Goal: Find specific page/section: Find specific page/section

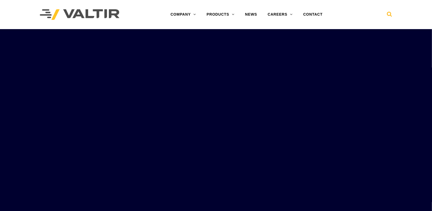
click at [387, 14] on icon at bounding box center [389, 15] width 5 height 8
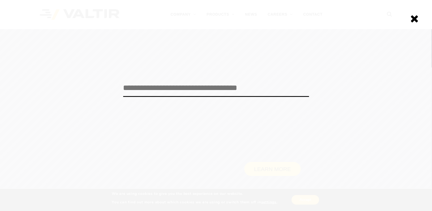
paste input "**********"
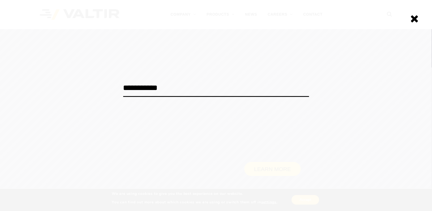
type input "**********"
click input "******" at bounding box center [0, 0] width 0 height 0
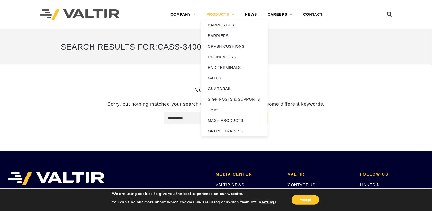
click at [228, 13] on link "PRODUCTS" at bounding box center [220, 14] width 38 height 11
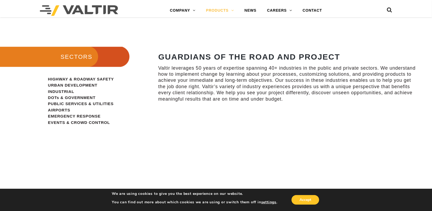
scroll to position [451, 0]
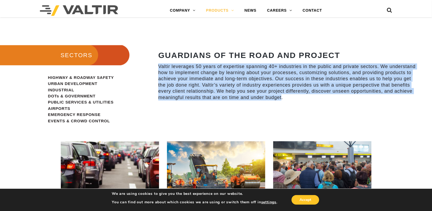
drag, startPoint x: 281, startPoint y: 99, endPoint x: 155, endPoint y: 67, distance: 130.1
click at [155, 67] on div "GUARDIANS OF THE ROAD AND PROJECT Valtir leverages 50 years of expertise spanni…" at bounding box center [288, 76] width 288 height 64
click at [158, 67] on p "Valtir leverages 50 years of expertise spanning 40+ industries in the public an…" at bounding box center [287, 82] width 259 height 37
drag, startPoint x: 158, startPoint y: 65, endPoint x: 317, endPoint y: 101, distance: 162.5
click at [317, 101] on p "Valtir leverages 50 years of expertise spanning 40+ industries in the public an…" at bounding box center [287, 82] width 259 height 37
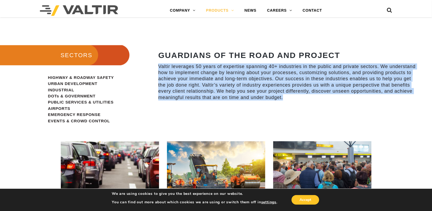
click at [317, 101] on p "Valtir leverages 50 years of expertise spanning 40+ industries in the public an…" at bounding box center [287, 82] width 259 height 37
drag, startPoint x: 317, startPoint y: 99, endPoint x: 155, endPoint y: 68, distance: 164.4
click at [155, 68] on div "GUARDIANS OF THE ROAD AND PROJECT Valtir leverages 50 years of expertise spanni…" at bounding box center [288, 76] width 288 height 64
drag, startPoint x: 157, startPoint y: 66, endPoint x: 314, endPoint y: 98, distance: 160.1
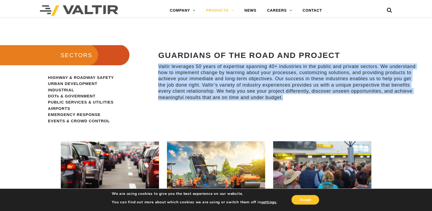
click at [314, 98] on div "GUARDIANS OF THE ROAD AND PROJECT Valtir leverages 50 years of expertise spanni…" at bounding box center [288, 76] width 288 height 64
click at [314, 98] on p "Valtir leverages 50 years of expertise spanning 40+ industries in the public an…" at bounding box center [287, 82] width 259 height 37
